Goal: Information Seeking & Learning: Learn about a topic

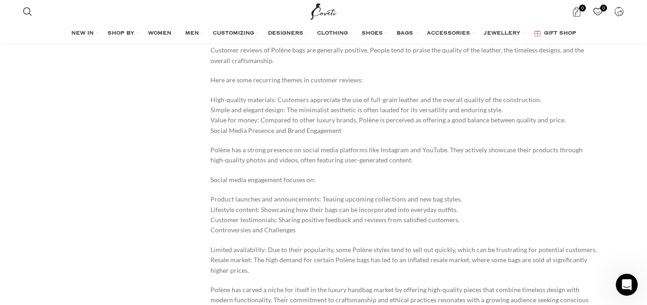
scroll to position [4917, 0]
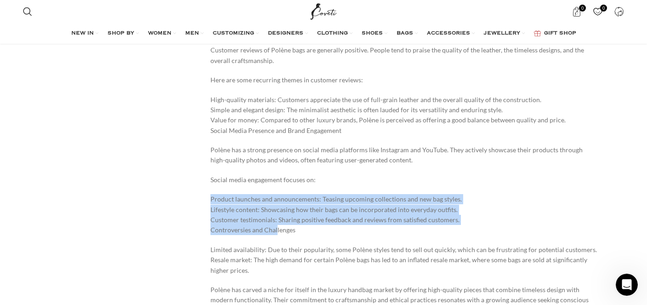
drag, startPoint x: 198, startPoint y: 136, endPoint x: 275, endPoint y: 177, distance: 87.6
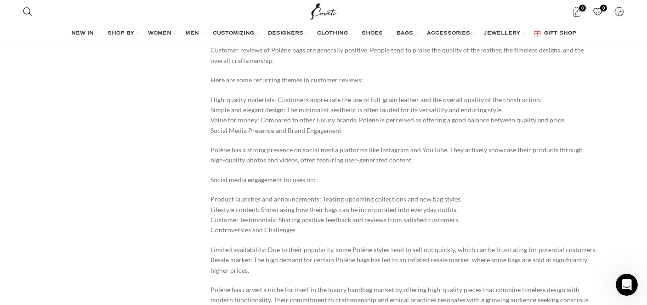
click at [298, 194] on p "Product launches and announcements: Teasing upcoming collections and new bag st…" at bounding box center [404, 214] width 387 height 41
drag, startPoint x: 298, startPoint y: 172, endPoint x: 201, endPoint y: 122, distance: 108.4
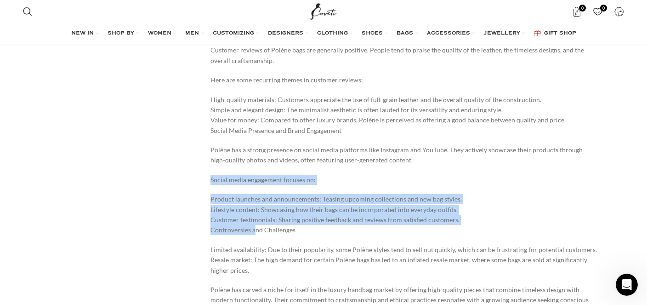
drag, startPoint x: 201, startPoint y: 122, endPoint x: 245, endPoint y: 169, distance: 63.8
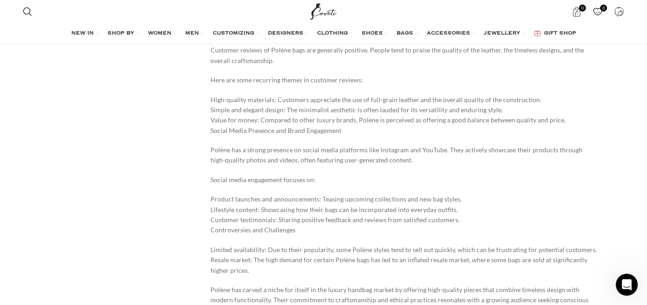
click at [285, 194] on p "Product launches and announcements: Teasing upcoming collections and new bag st…" at bounding box center [404, 214] width 387 height 41
drag, startPoint x: 285, startPoint y: 169, endPoint x: 278, endPoint y: 124, distance: 45.6
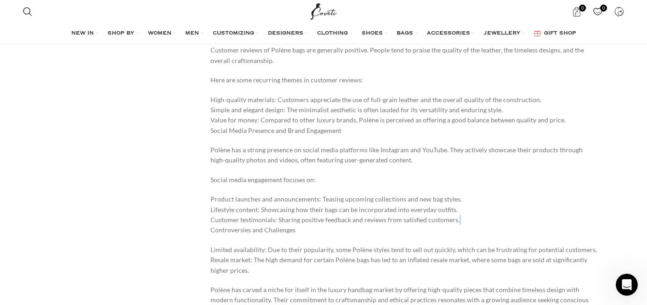
drag, startPoint x: 278, startPoint y: 124, endPoint x: 309, endPoint y: 177, distance: 61.6
drag, startPoint x: 309, startPoint y: 177, endPoint x: 238, endPoint y: 111, distance: 97.3
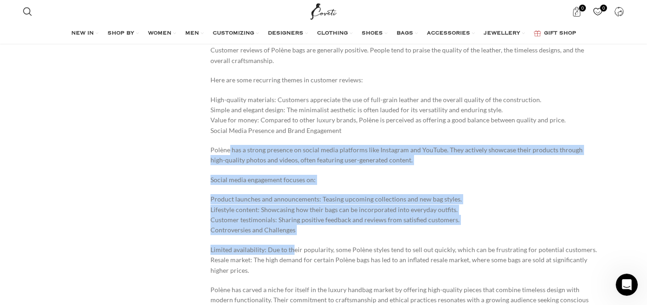
drag, startPoint x: 229, startPoint y: 79, endPoint x: 294, endPoint y: 191, distance: 130.4
click at [294, 245] on p "Limited availability: Due to their popularity, some Polène styles tend to sell …" at bounding box center [404, 260] width 387 height 31
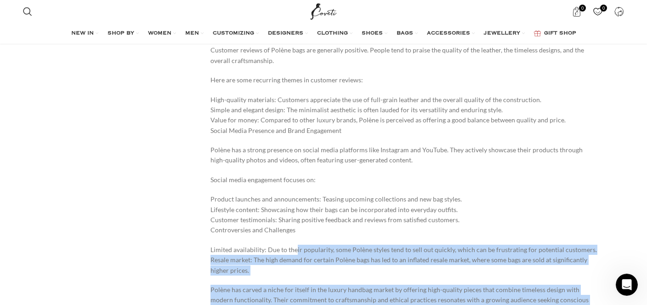
drag, startPoint x: 295, startPoint y: 190, endPoint x: 348, endPoint y: 290, distance: 112.5
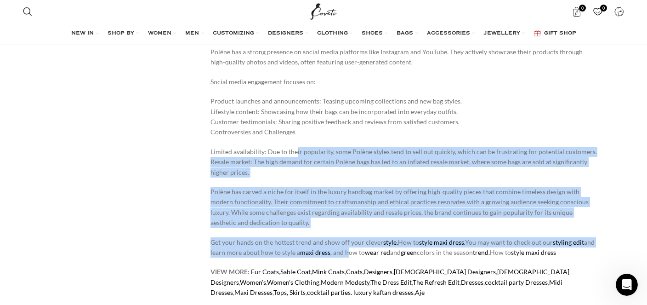
scroll to position [5058, 0]
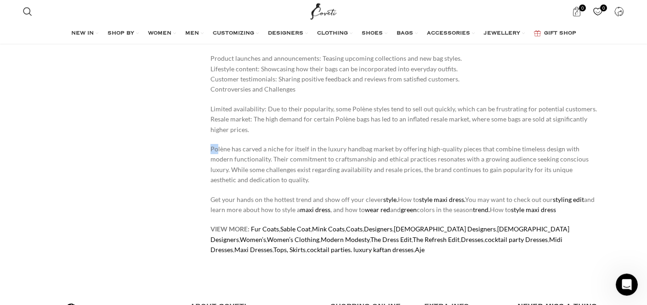
drag, startPoint x: 217, startPoint y: 88, endPoint x: 209, endPoint y: 84, distance: 8.8
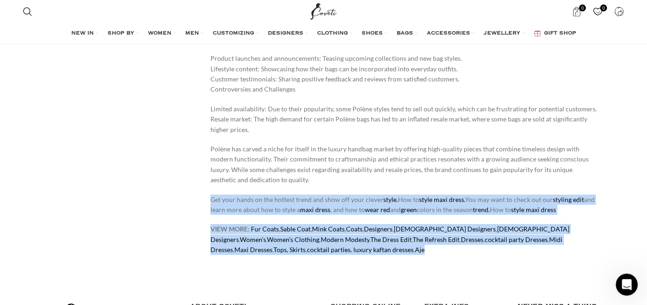
drag, startPoint x: 312, startPoint y: 192, endPoint x: 206, endPoint y: 127, distance: 123.7
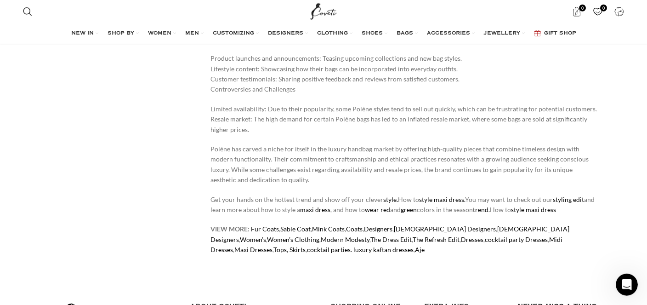
drag, startPoint x: 202, startPoint y: 88, endPoint x: 210, endPoint y: 85, distance: 8.9
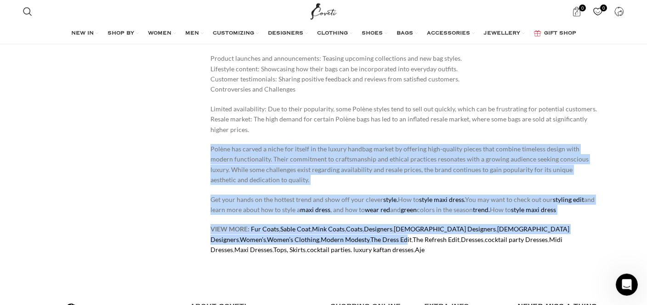
drag, startPoint x: 210, startPoint y: 85, endPoint x: 299, endPoint y: 183, distance: 131.8
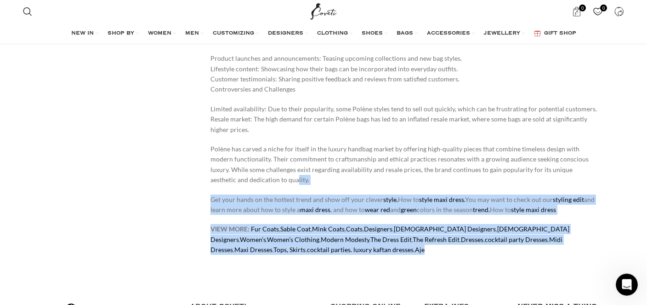
drag, startPoint x: 306, startPoint y: 190, endPoint x: 228, endPoint y: 121, distance: 104.2
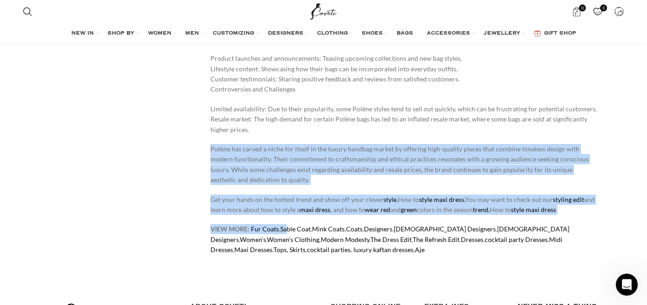
drag, startPoint x: 211, startPoint y: 83, endPoint x: 286, endPoint y: 161, distance: 108.6
click at [413, 235] on link "The Refresh Edit" at bounding box center [436, 239] width 47 height 8
